Goal: Obtain resource: Download file/media

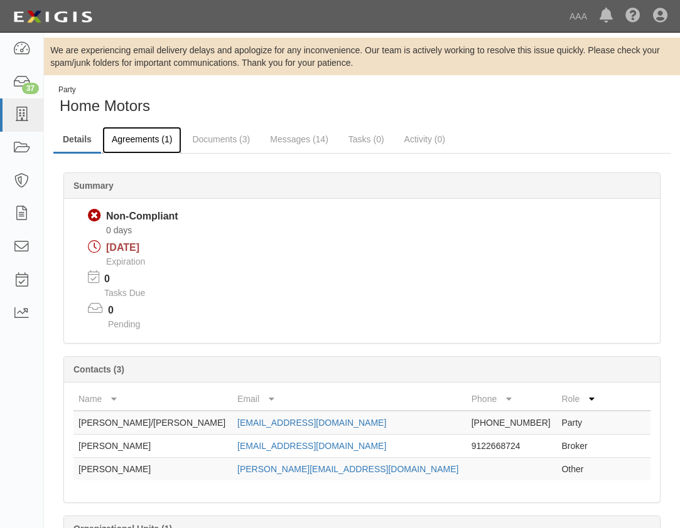
click at [147, 139] on link "Agreements (1)" at bounding box center [141, 140] width 79 height 27
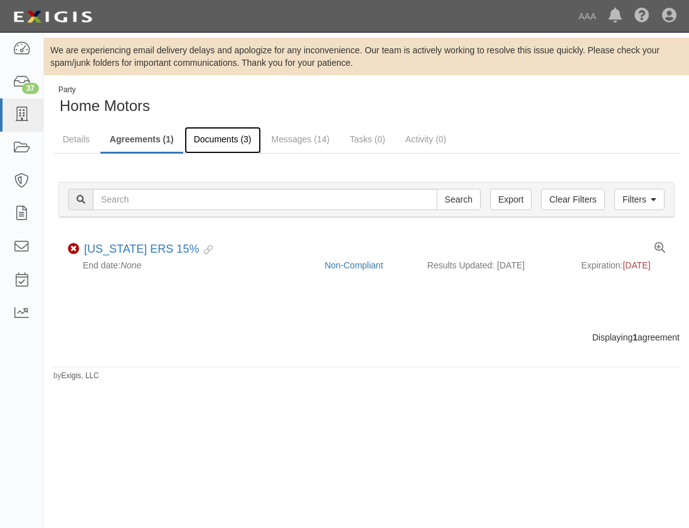
click at [226, 131] on link "Documents (3)" at bounding box center [223, 140] width 77 height 27
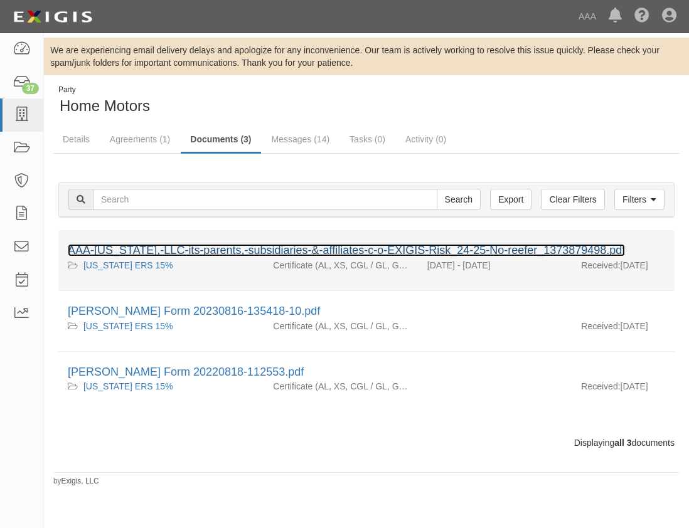
click at [164, 251] on link "AAA-Texas,-LLC-its-parents,-subsidiaries-&-affiliates-c-o-EXIGIS-Risk_24-25-No-…" at bounding box center [346, 250] width 557 height 13
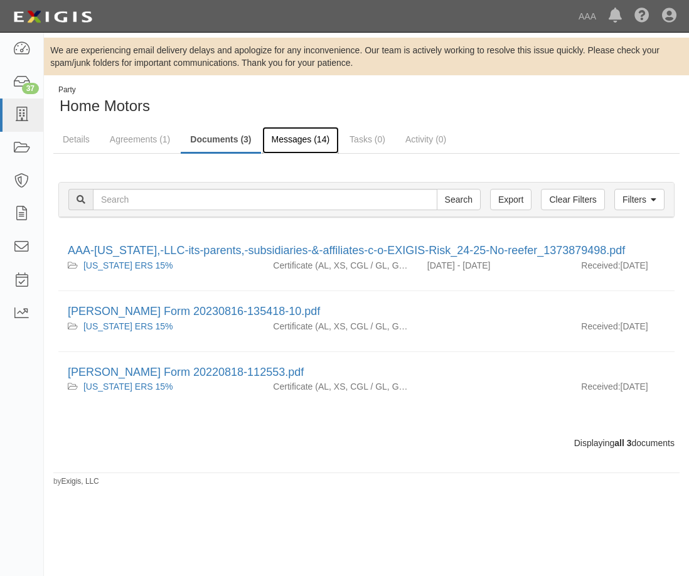
click at [296, 133] on link "Messages (14)" at bounding box center [300, 140] width 77 height 27
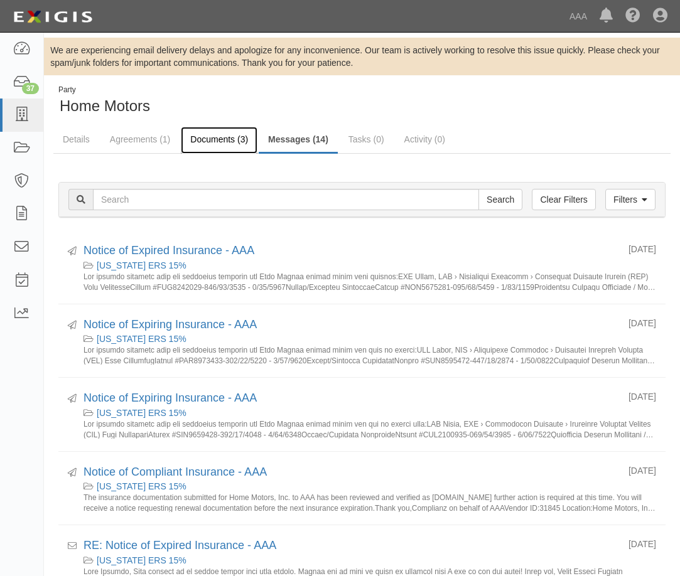
click at [202, 134] on link "Documents (3)" at bounding box center [219, 140] width 77 height 27
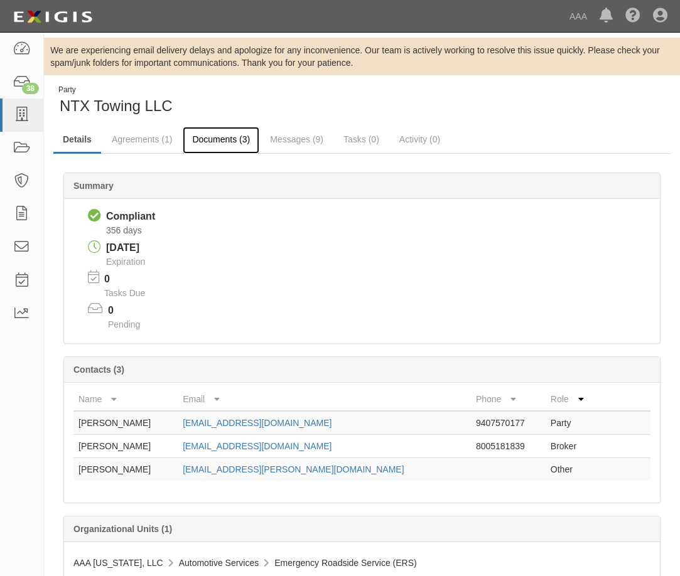
click at [200, 134] on link "Documents (3)" at bounding box center [221, 140] width 77 height 27
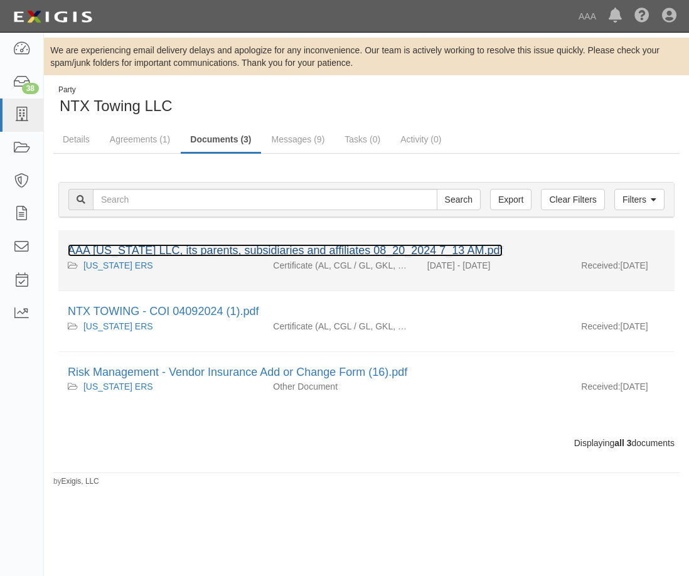
click at [181, 250] on link "AAA [US_STATE] LLC, its parents, subsidiaries and affiliates 08_20_2024 7_13 AM…" at bounding box center [285, 250] width 435 height 13
